Goal: Information Seeking & Learning: Learn about a topic

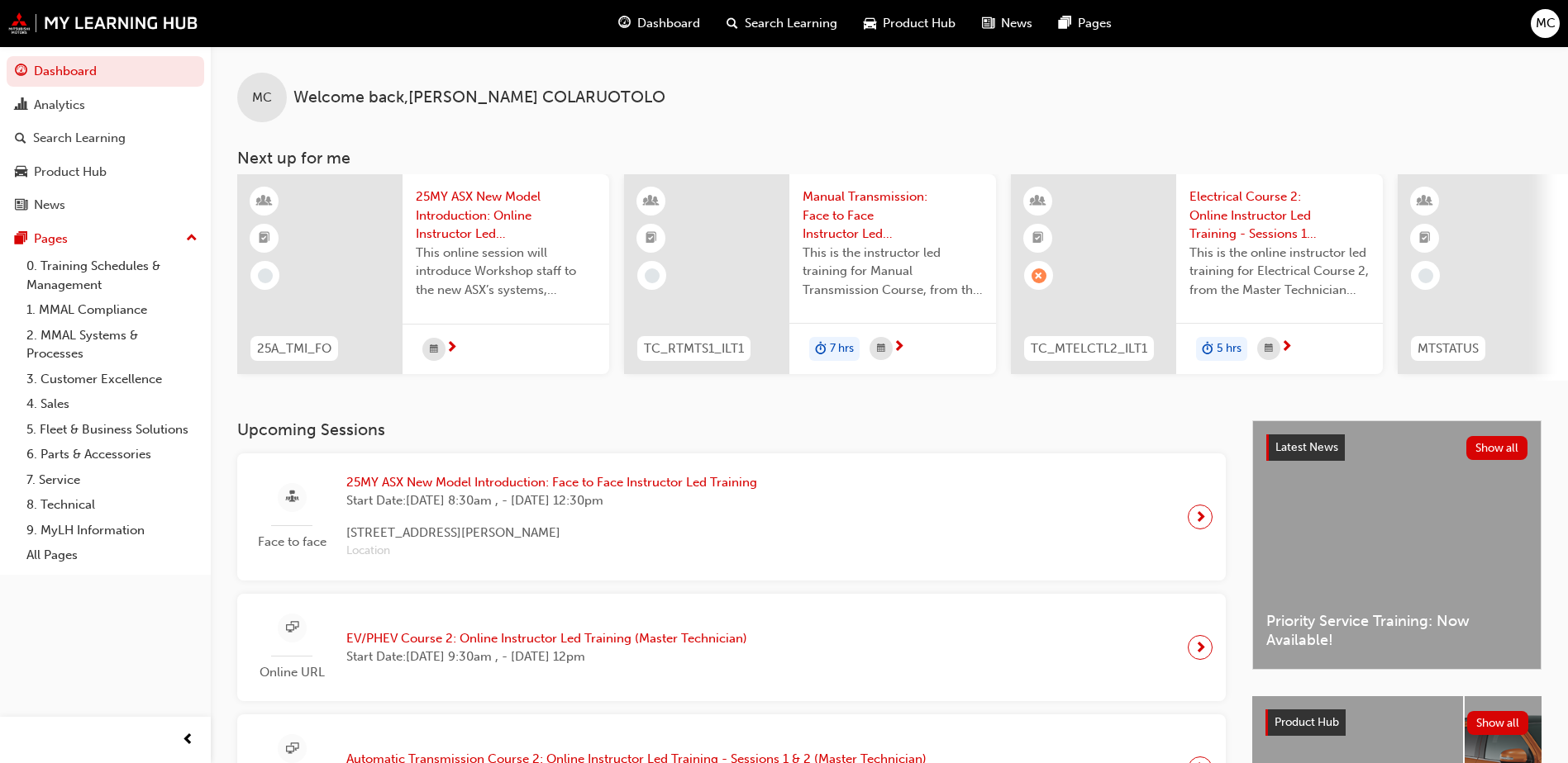
drag, startPoint x: 949, startPoint y: 380, endPoint x: 1023, endPoint y: 384, distance: 74.1
click at [1023, 381] on div "25A_TMI_FO 25MY ASX New Model Introduction: Online Instructor Led Training This…" at bounding box center [903, 278] width 1331 height 207
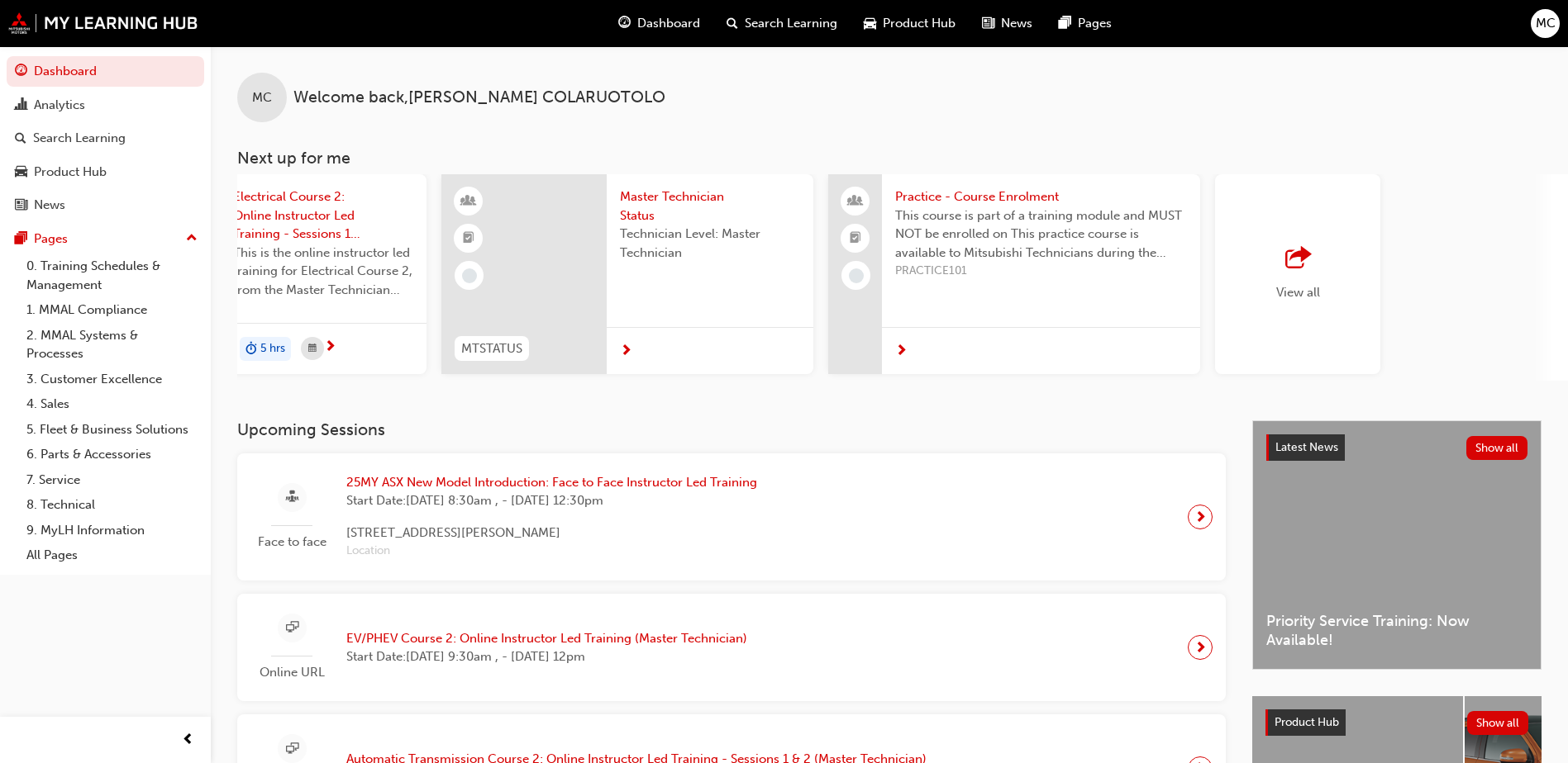
scroll to position [0, 958]
click at [1372, 295] on div "View all" at bounding box center [1297, 274] width 165 height 200
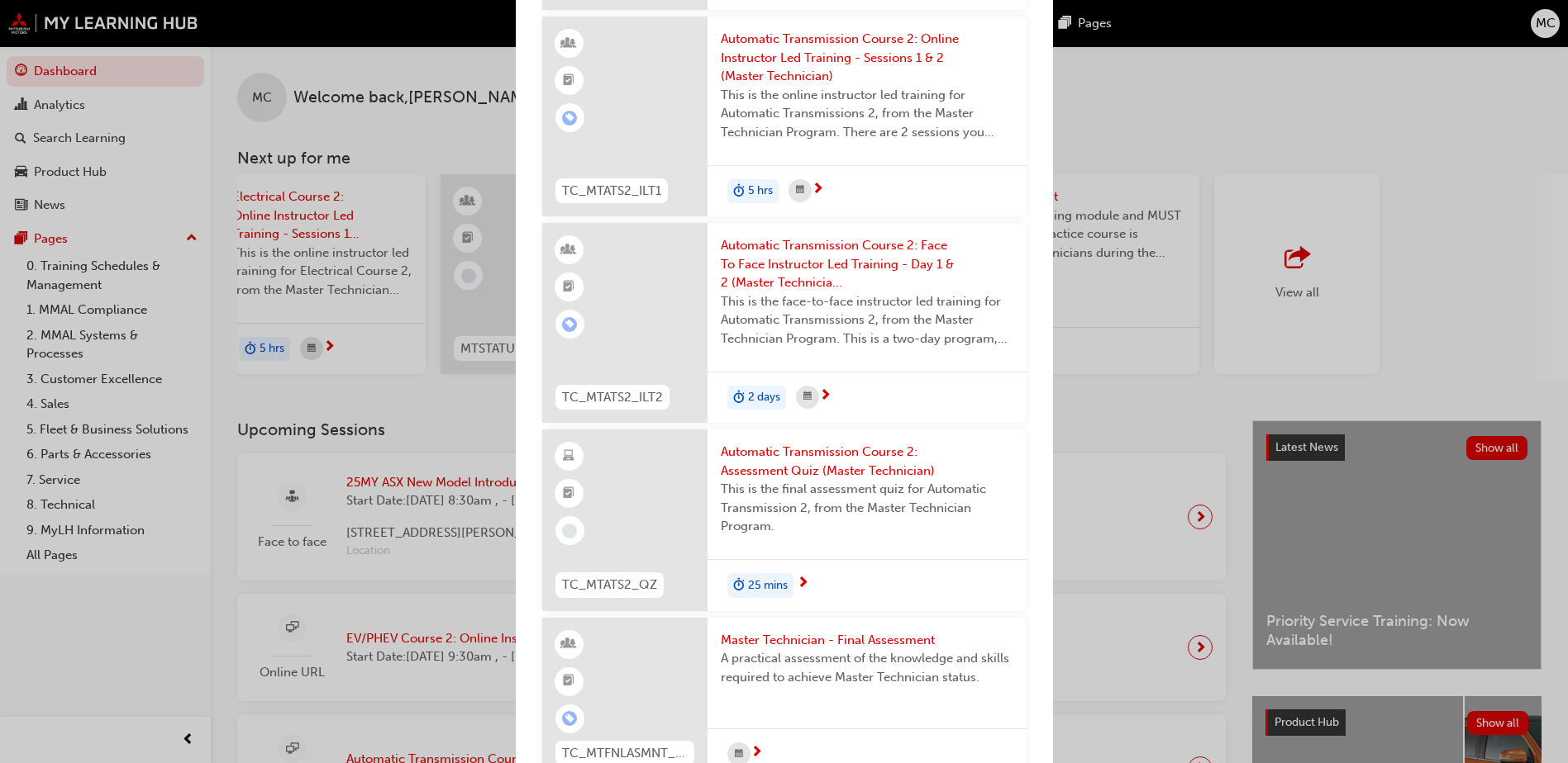
scroll to position [5209, 0]
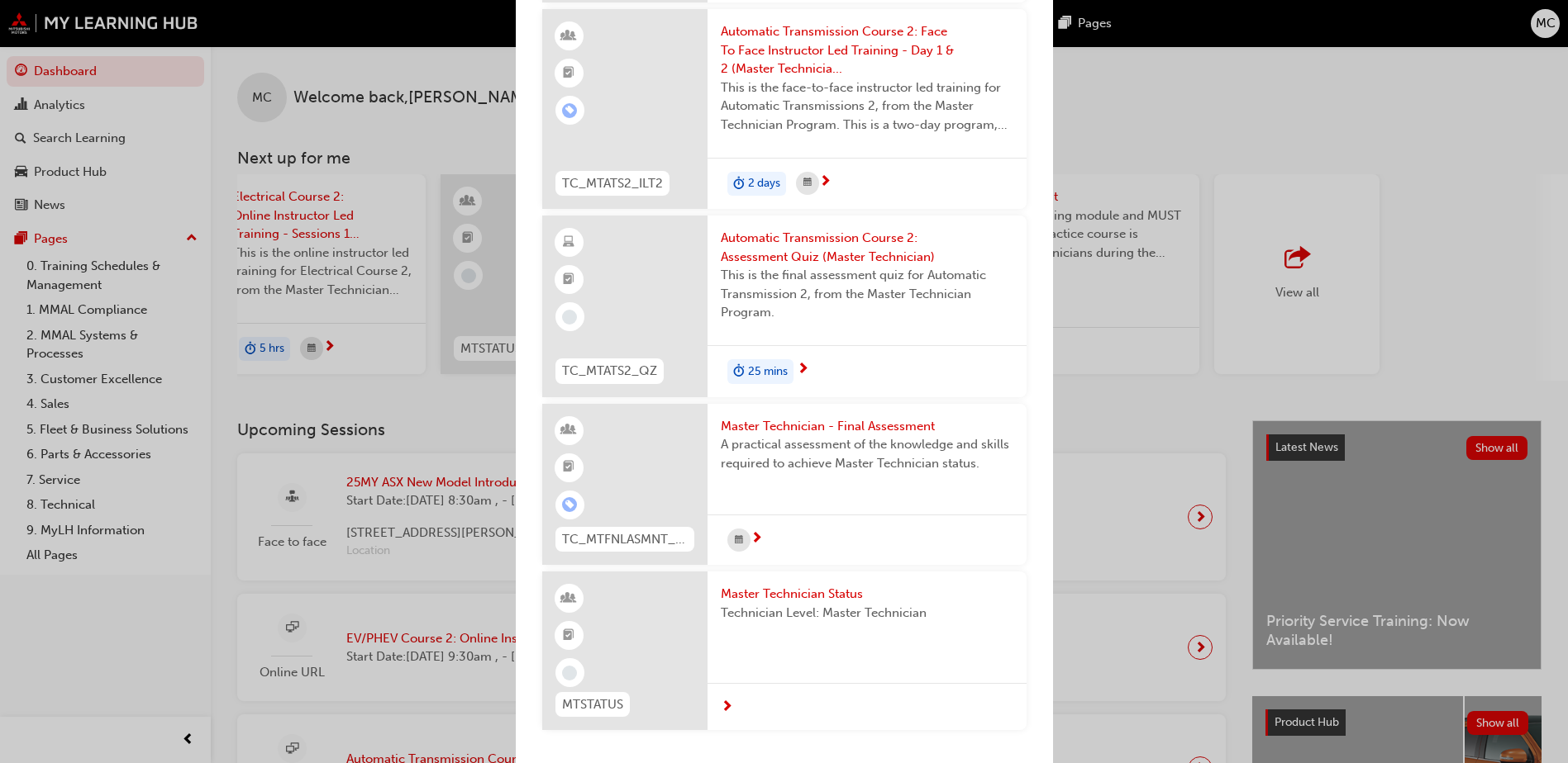
click at [48, 667] on div "Next up for me 25A_TMI_FO 25MY ASX New Model Introduction: Online Instructor Le…" at bounding box center [784, 381] width 1568 height 763
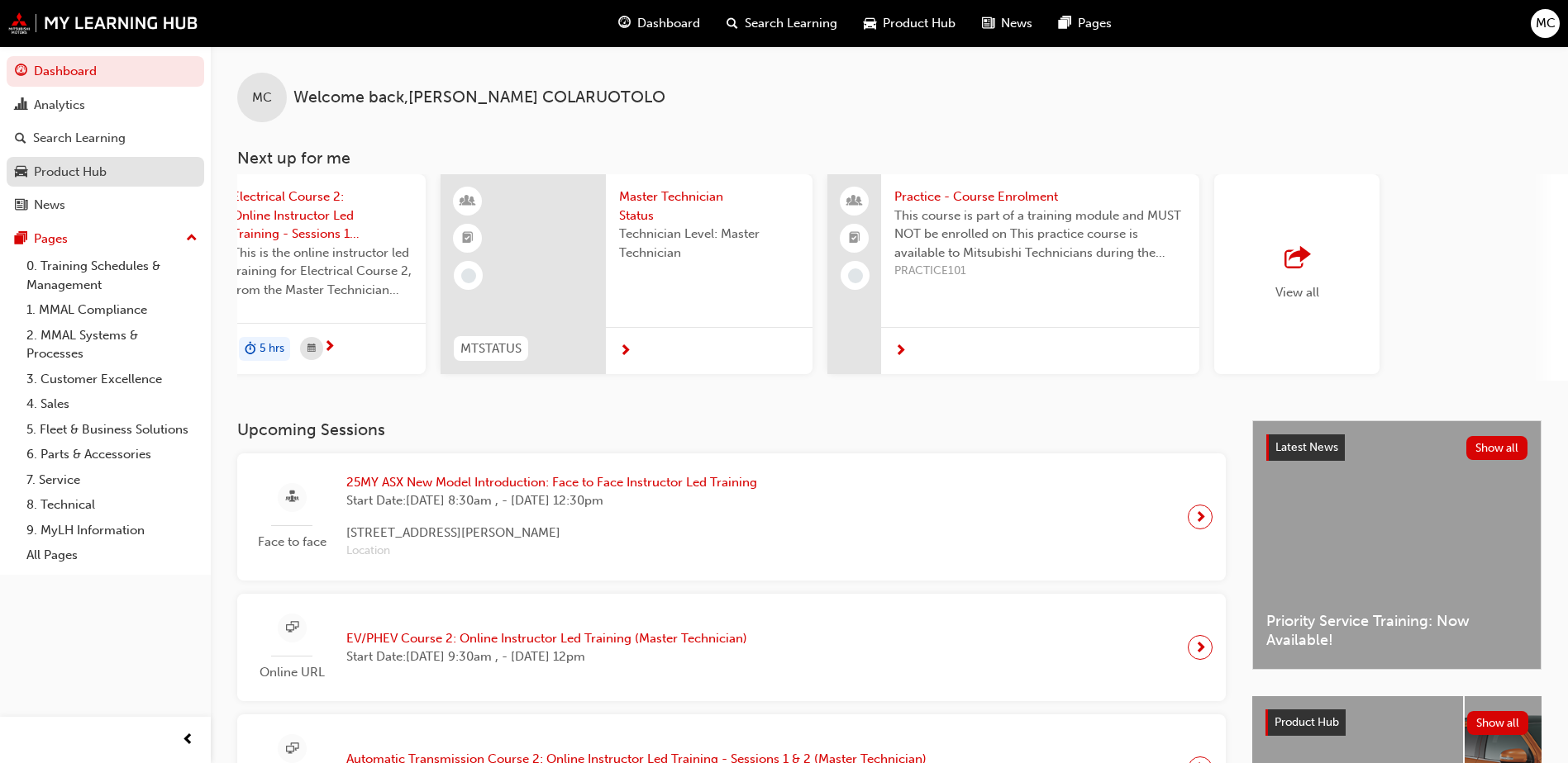
click at [38, 159] on link "Product Hub" at bounding box center [105, 171] width 198 height 30
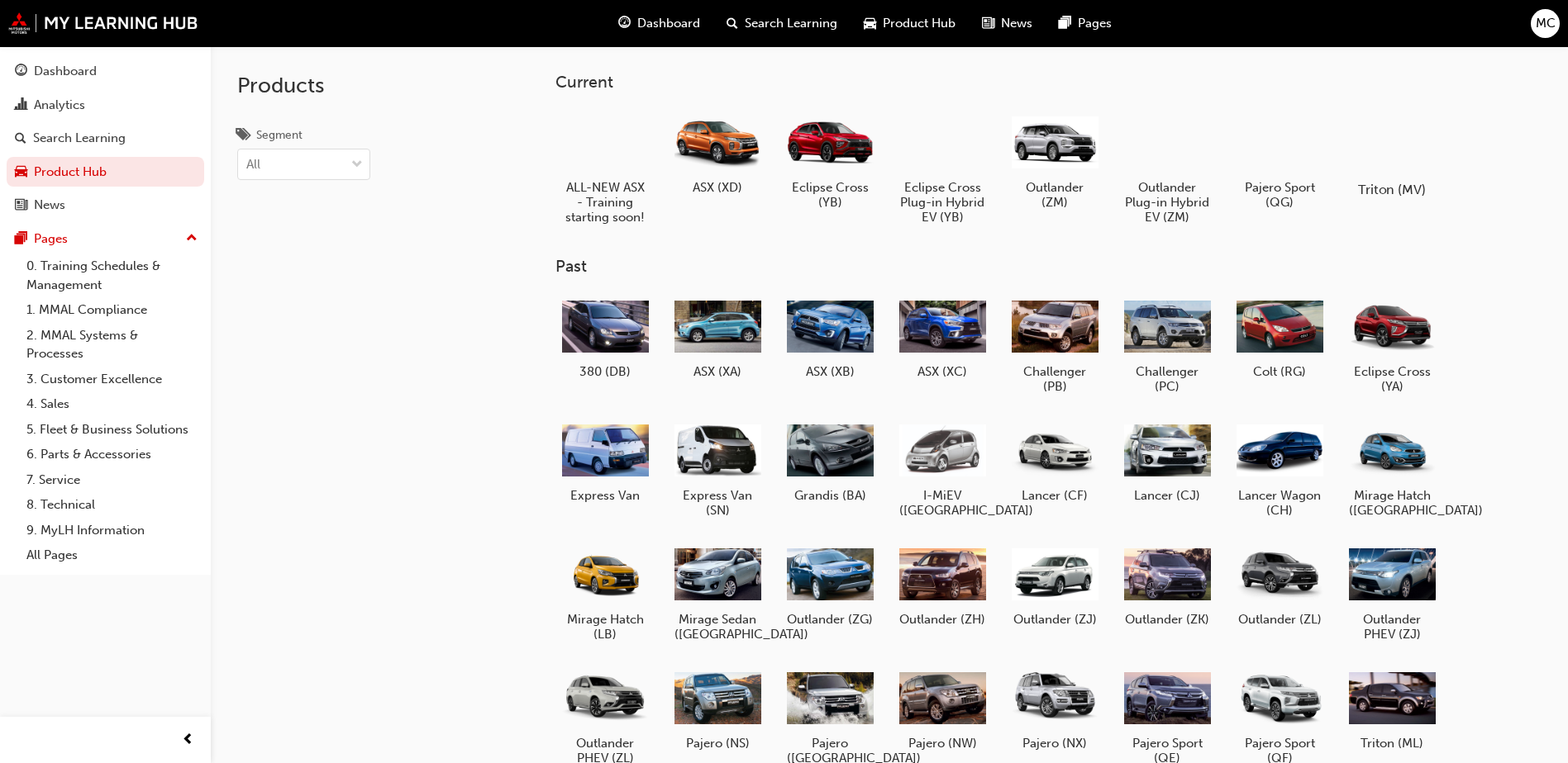
click at [1376, 144] on div at bounding box center [1392, 142] width 92 height 66
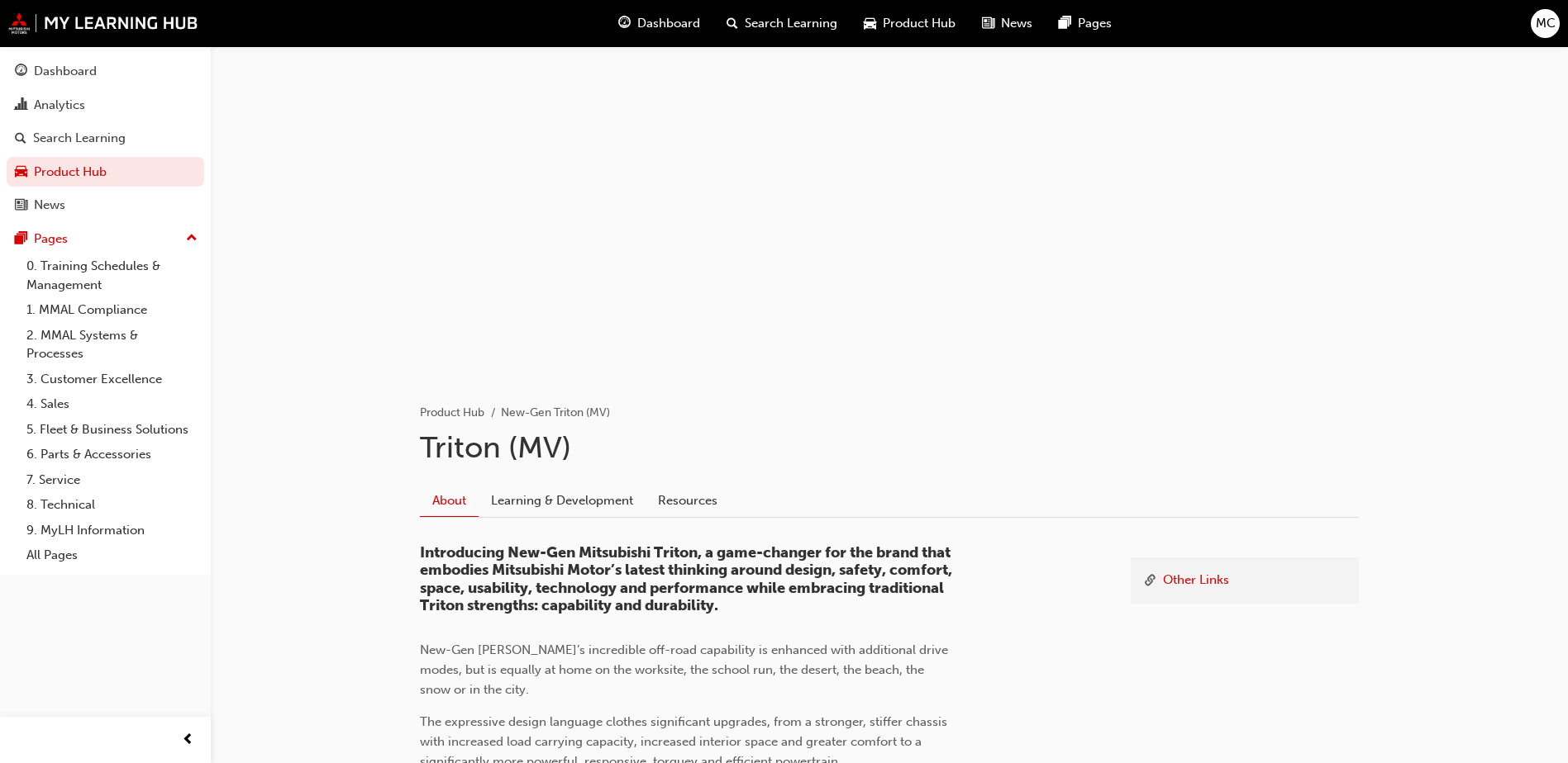
scroll to position [331, 0]
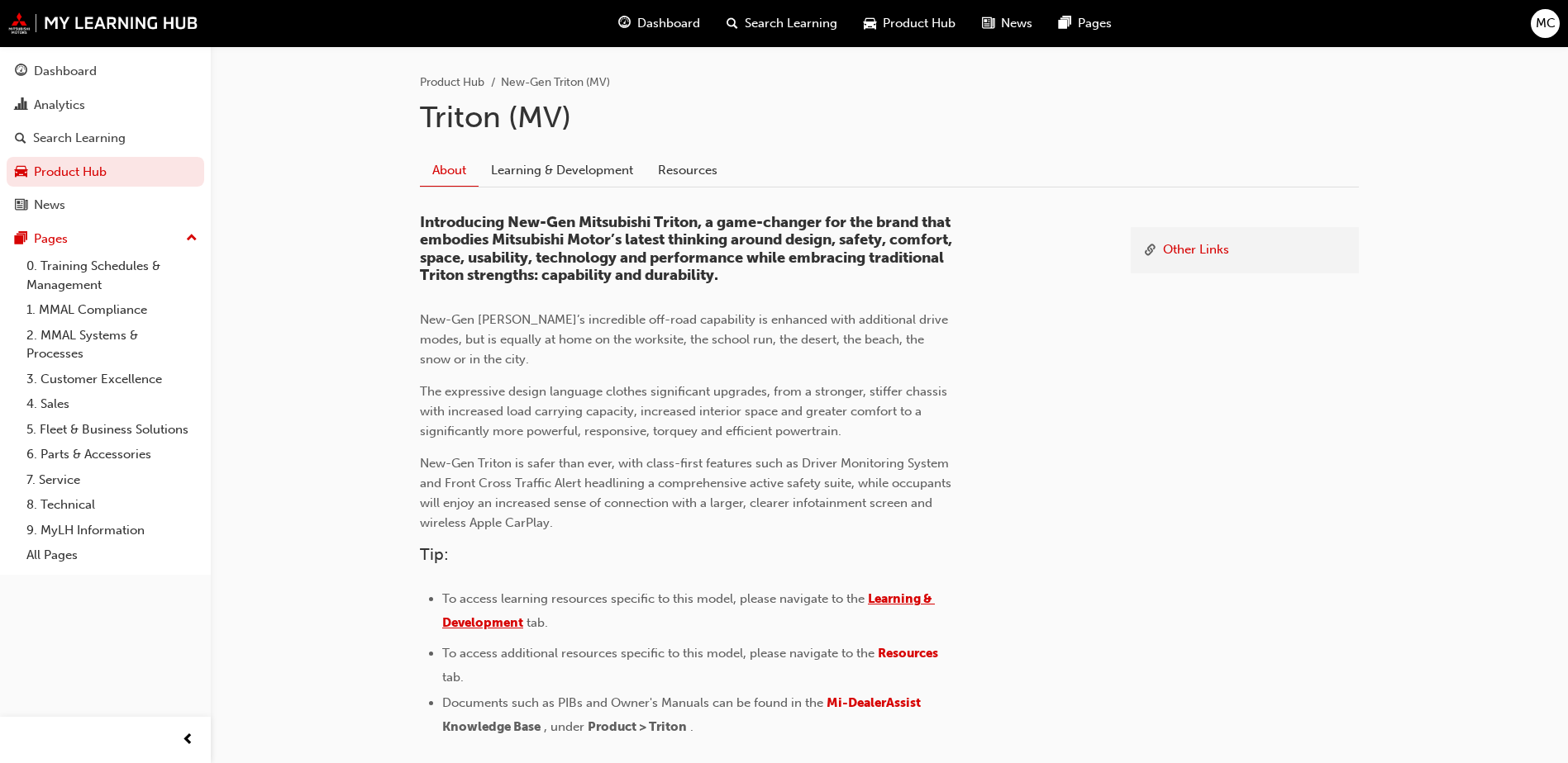
click at [910, 599] on span "Learning & Development" at bounding box center [689, 611] width 493 height 38
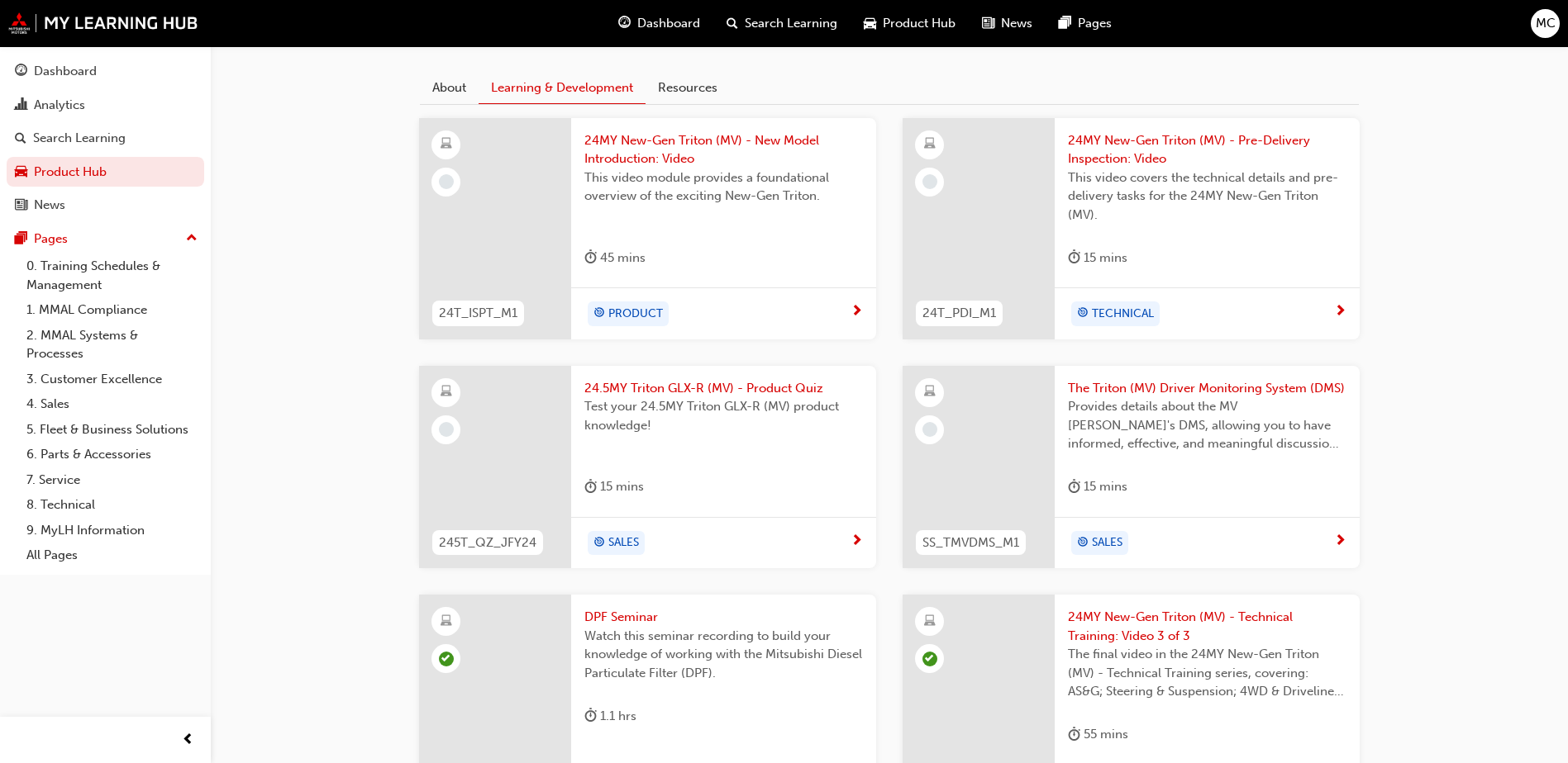
scroll to position [82, 0]
